Goal: Find specific page/section: Find specific page/section

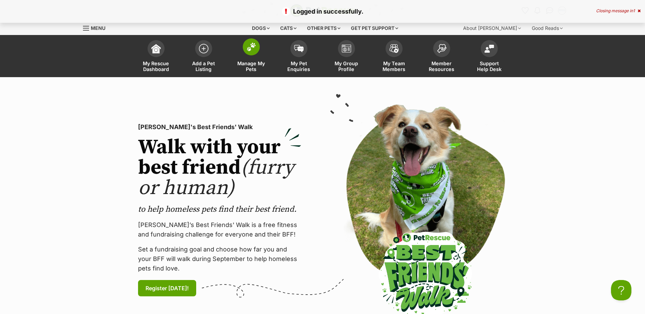
click at [243, 50] on span at bounding box center [251, 46] width 17 height 17
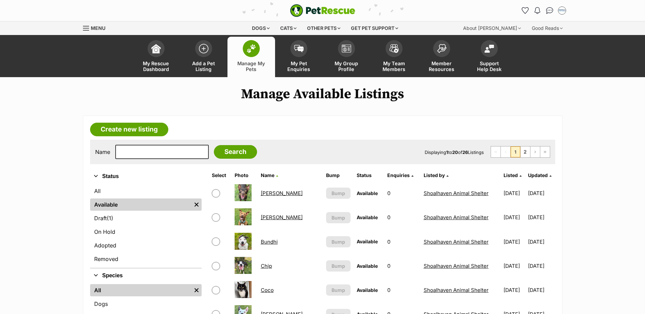
click at [281, 195] on link "[PERSON_NAME]" at bounding box center [282, 193] width 42 height 6
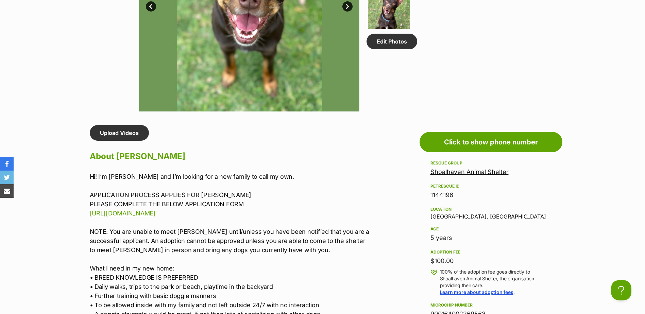
scroll to position [374, 0]
